Goal: Find specific fact: Find contact information

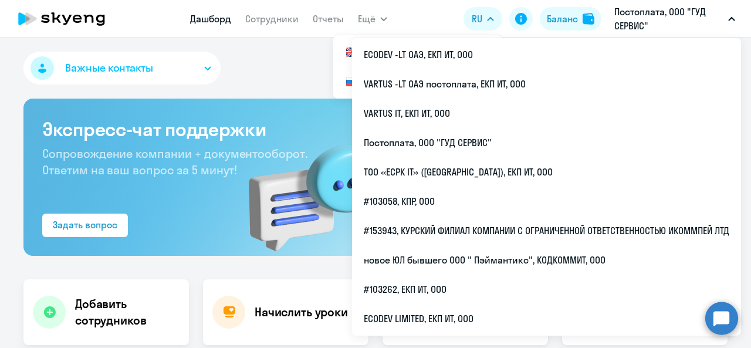
select select "30"
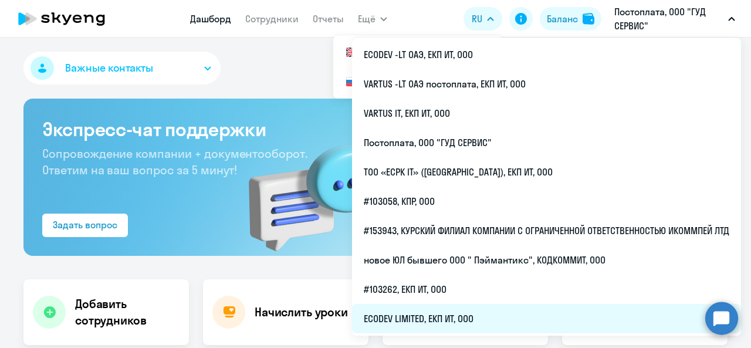
click at [451, 327] on li "ECODEV LIMITED, ЕКП ИТ, ООО" at bounding box center [546, 318] width 389 height 29
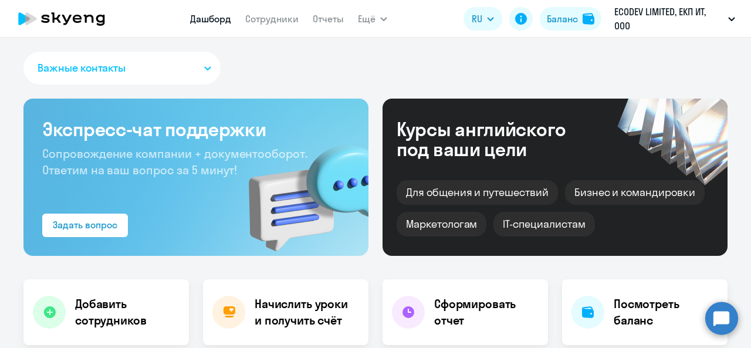
click at [283, 19] on link "Сотрудники" at bounding box center [271, 19] width 53 height 12
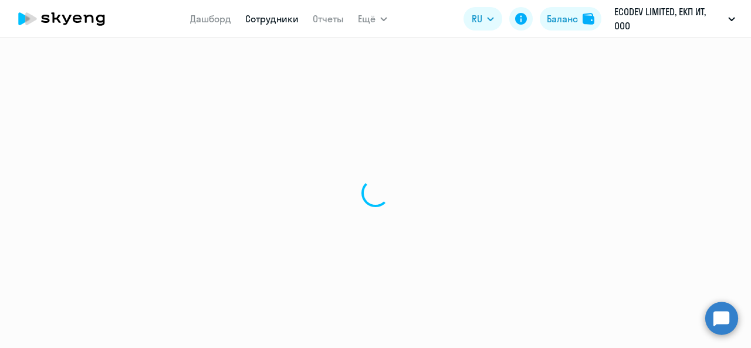
select select "30"
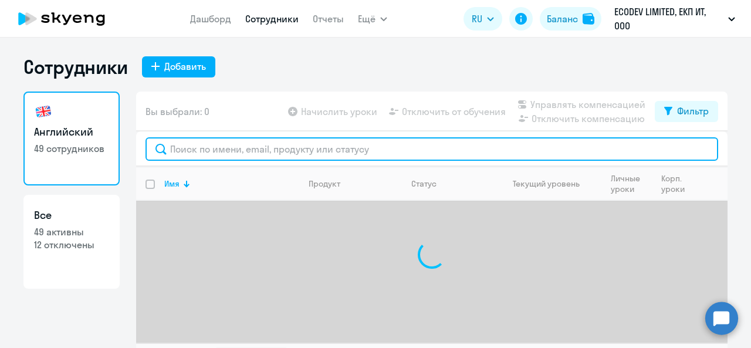
click at [229, 151] on input "text" at bounding box center [432, 148] width 573 height 23
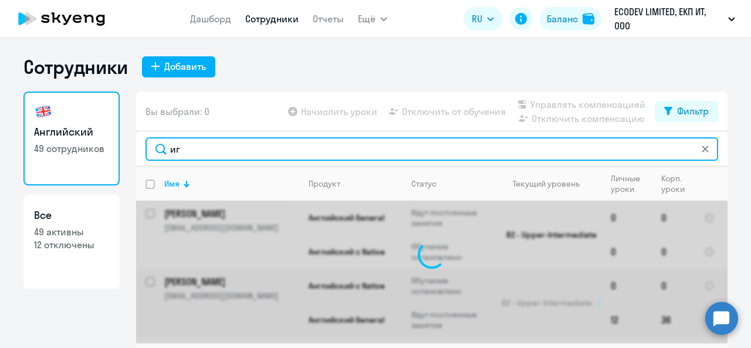
type input "и"
type input "b"
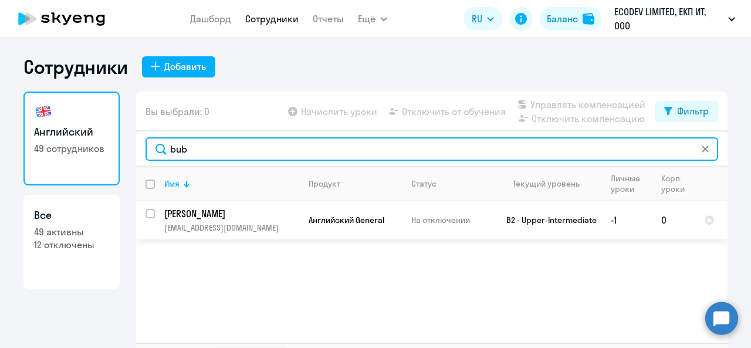
type input "bub"
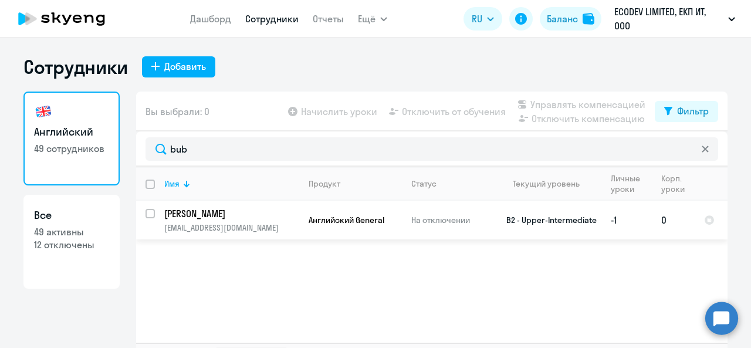
click at [294, 217] on td "[PERSON_NAME] [EMAIL_ADDRESS][DOMAIN_NAME]" at bounding box center [227, 220] width 144 height 39
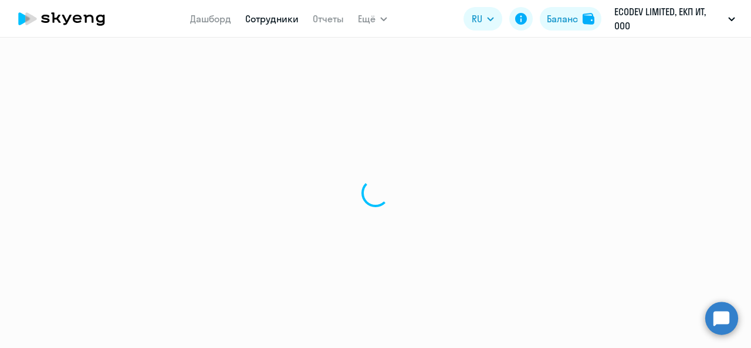
select select "english"
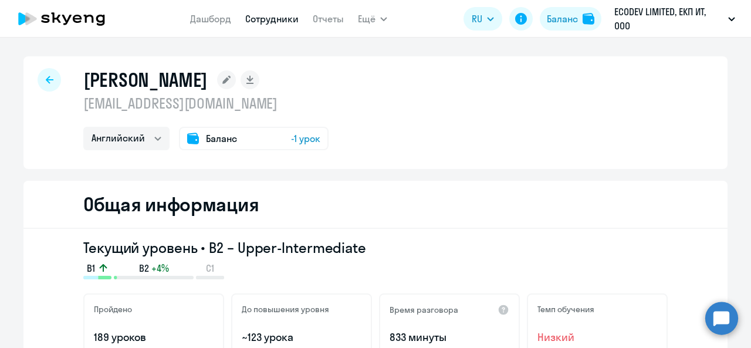
drag, startPoint x: 77, startPoint y: 70, endPoint x: 301, endPoint y: 107, distance: 227.3
click at [301, 107] on div "[PERSON_NAME] [EMAIL_ADDRESS][DOMAIN_NAME] Английский Баланс -1 урок" at bounding box center [375, 112] width 704 height 113
copy div "[PERSON_NAME] [EMAIL_ADDRESS][DOMAIN_NAME]"
